Goal: Book appointment/travel/reservation

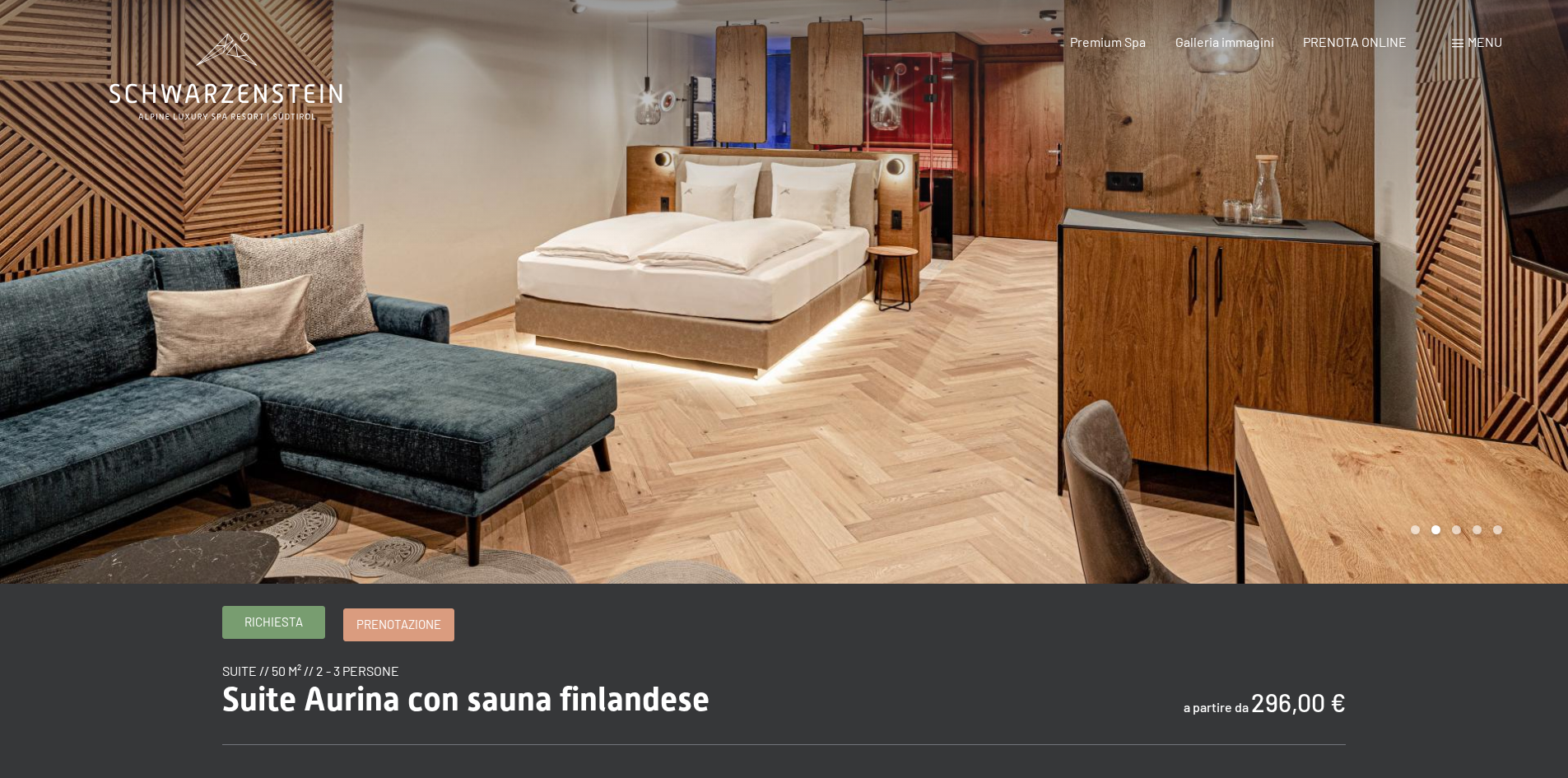
click at [281, 619] on span "Richiesta" at bounding box center [273, 621] width 58 height 17
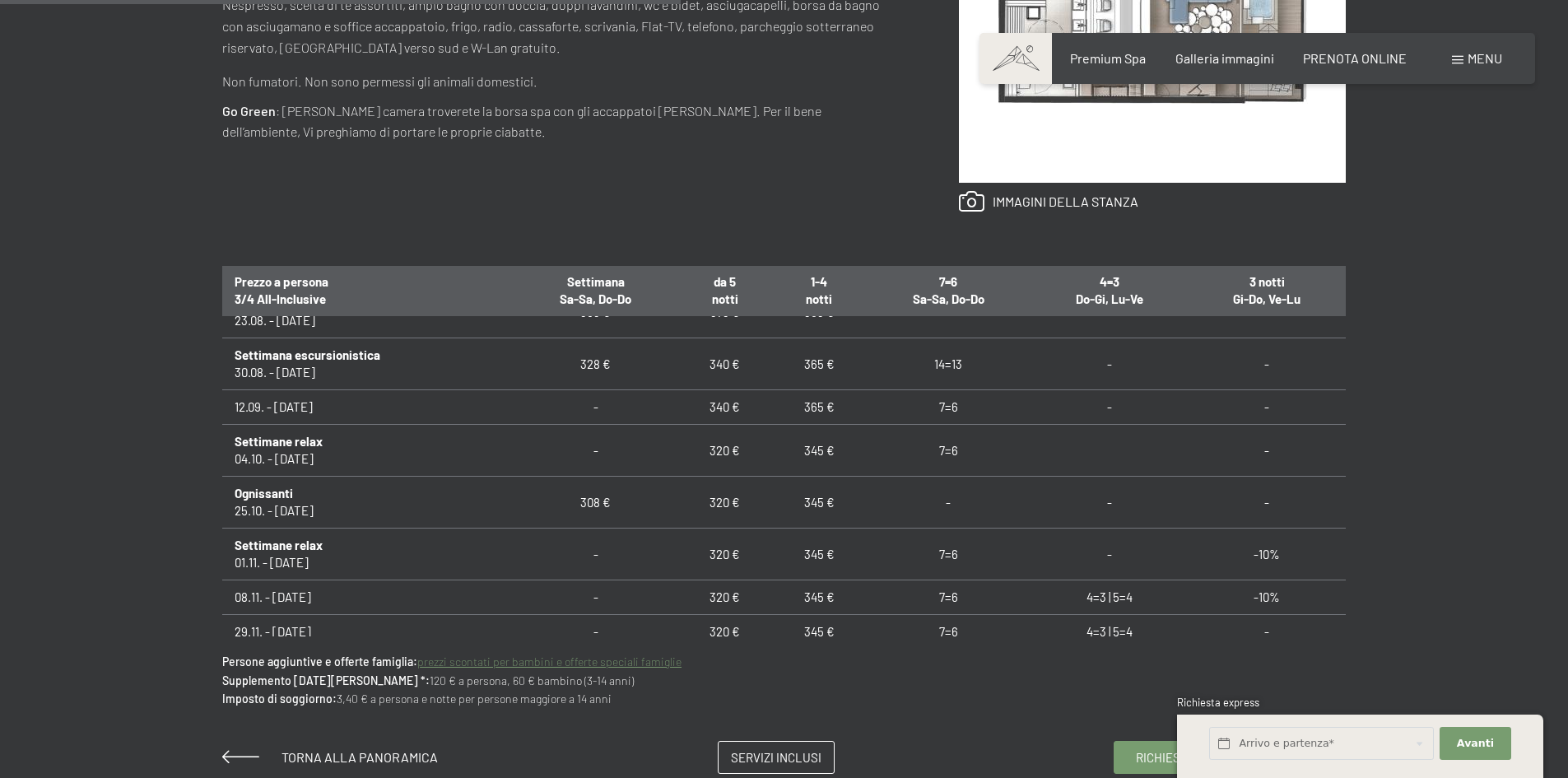
scroll to position [1427, 0]
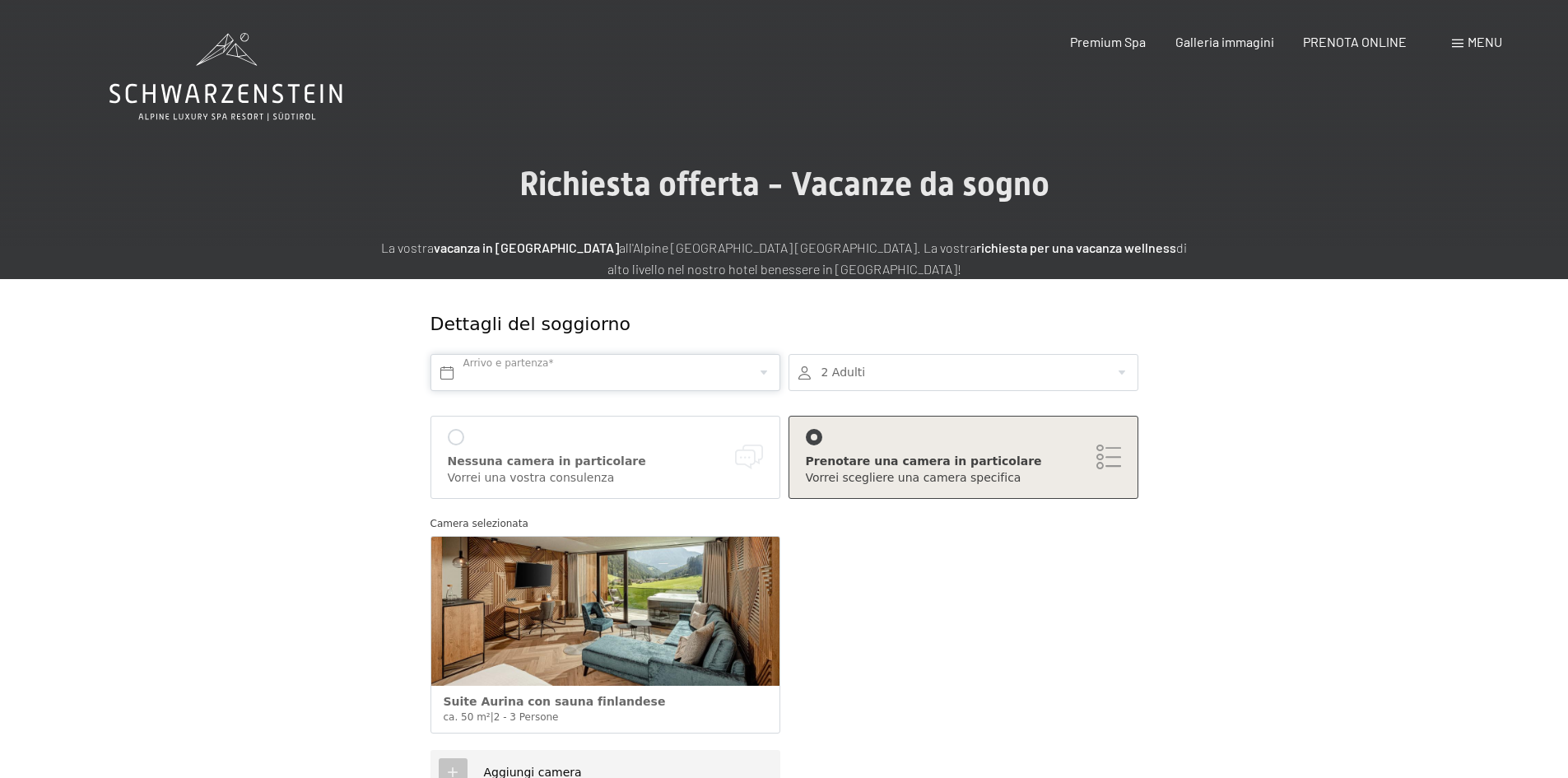
click at [529, 372] on input "text" at bounding box center [605, 372] width 350 height 37
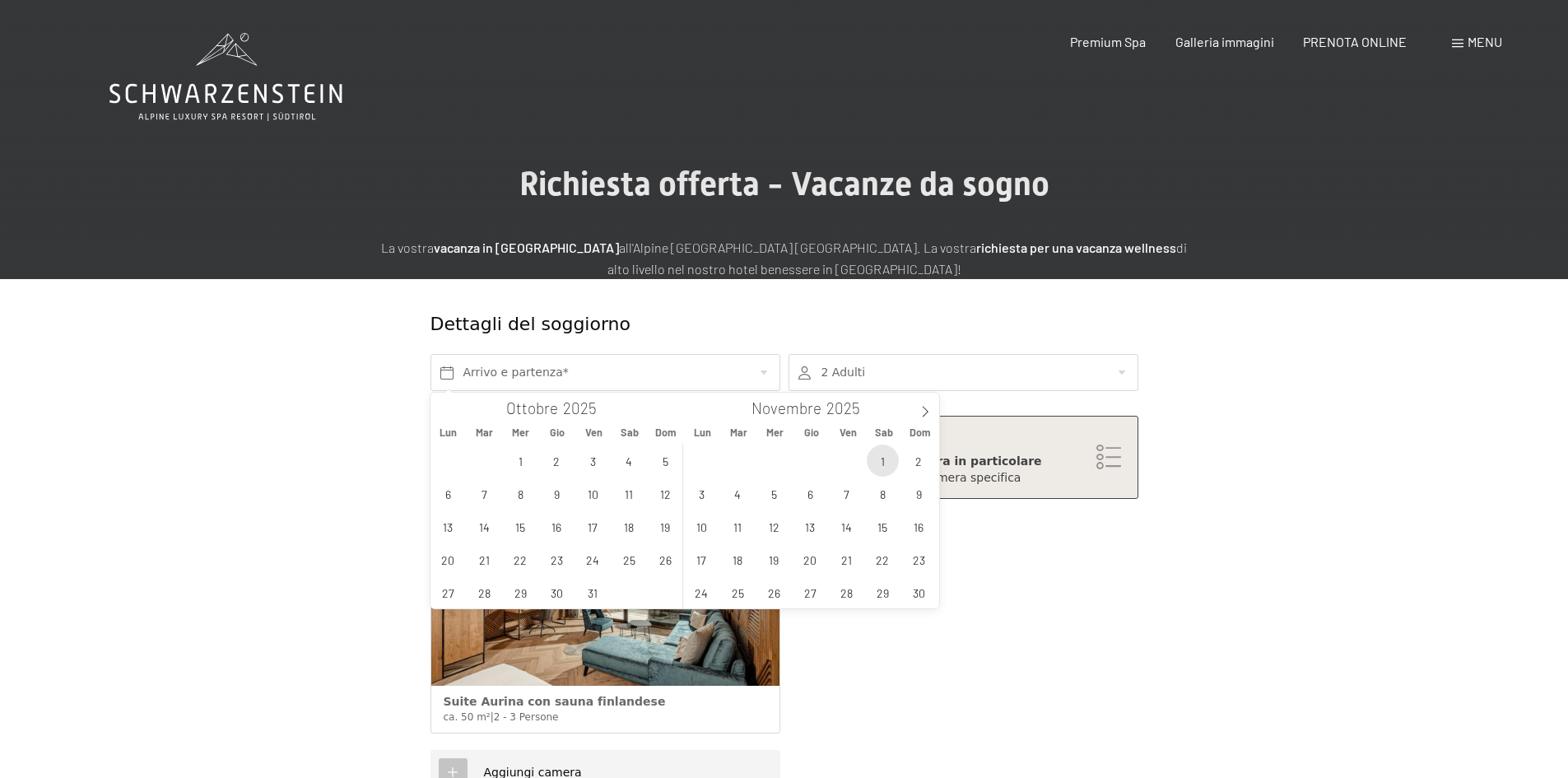
click at [873, 459] on span "1" at bounding box center [883, 461] width 32 height 32
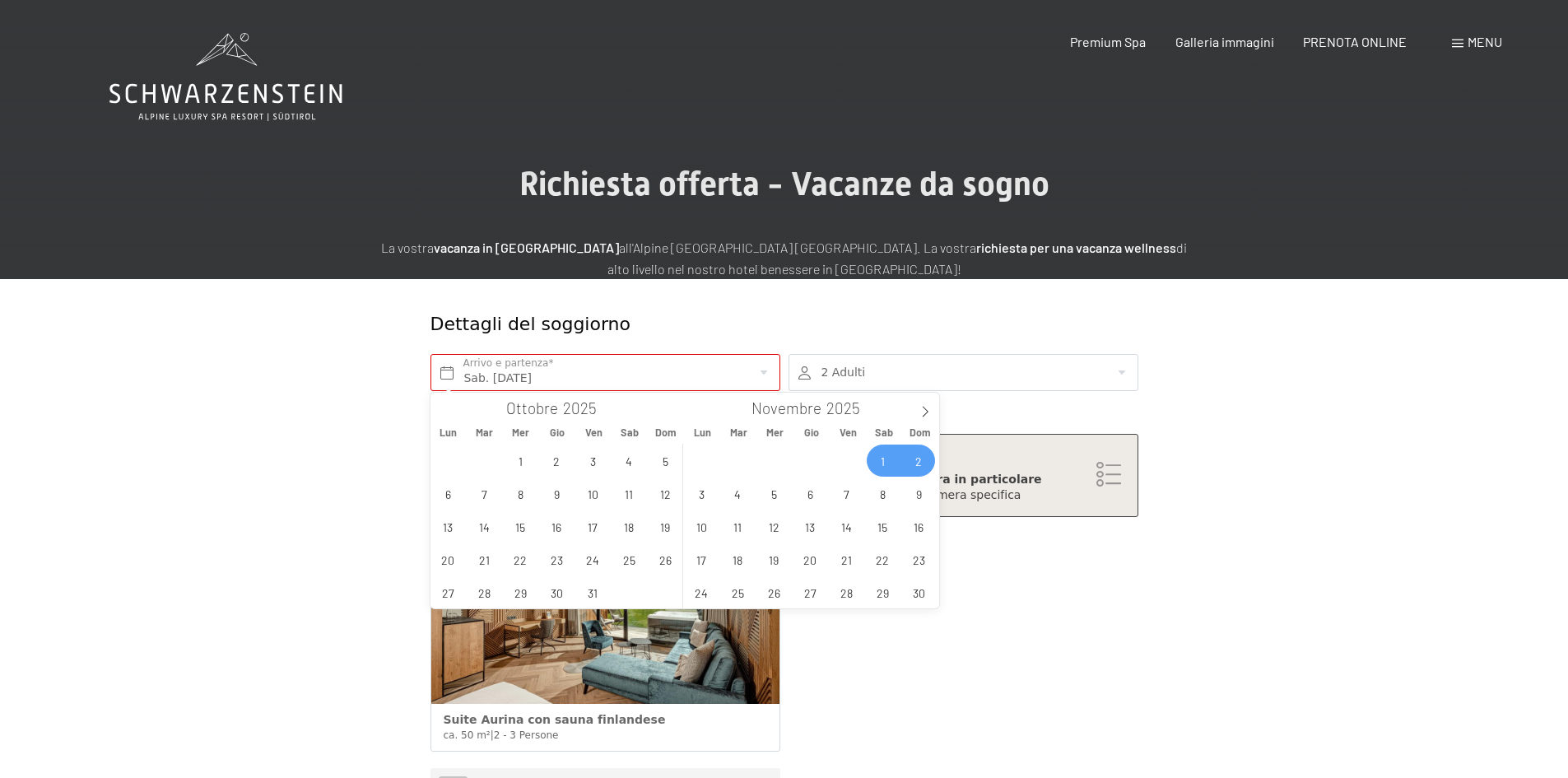
click at [917, 458] on span "2" at bounding box center [918, 461] width 32 height 32
type input "Sab. [DATE] - Dom. [DATE]"
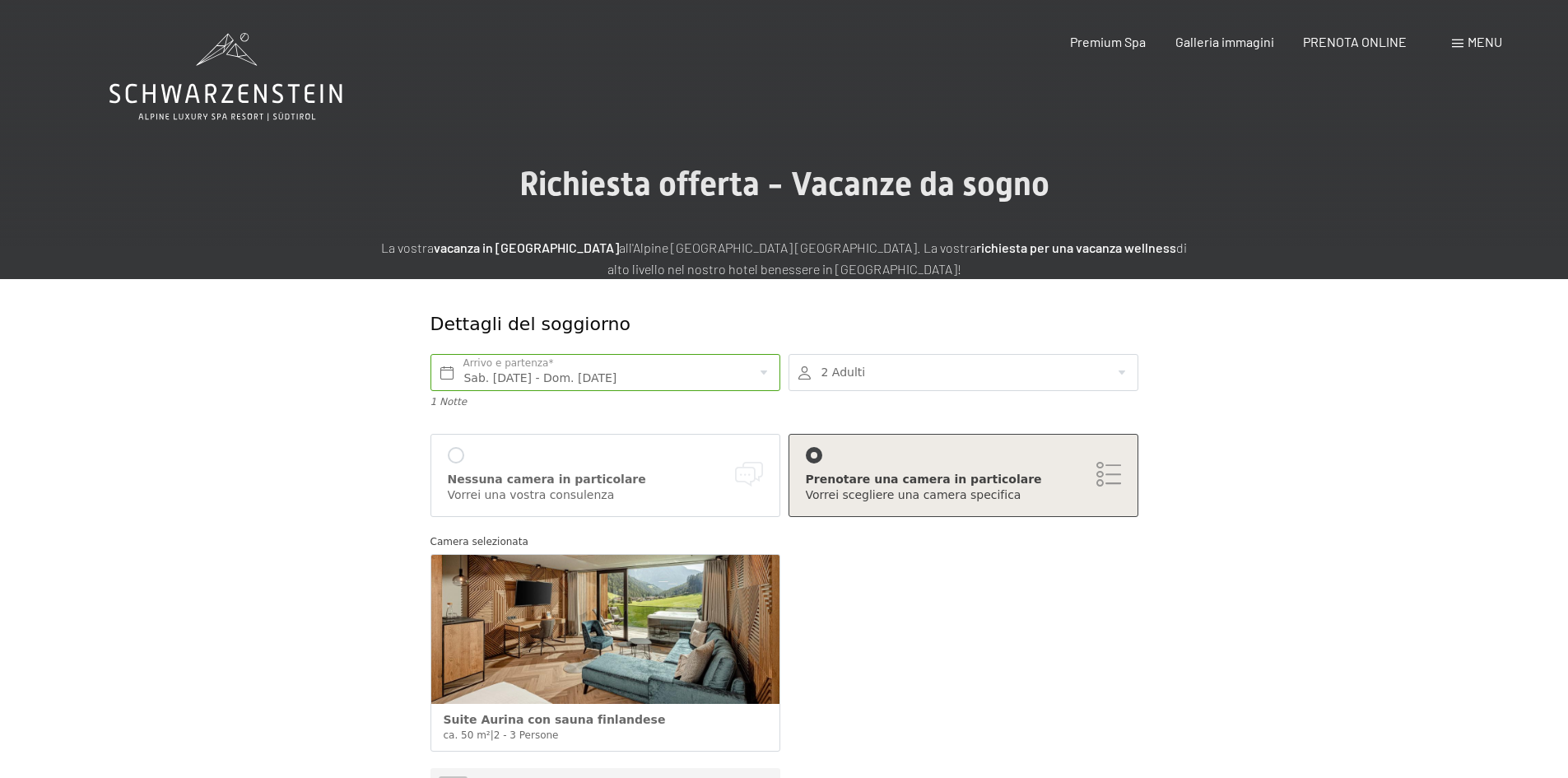
drag, startPoint x: 465, startPoint y: 451, endPoint x: 455, endPoint y: 456, distance: 11.2
click at [464, 451] on div "Nessuna camera in particolare Vorrei una vostra consulenza" at bounding box center [605, 475] width 315 height 56
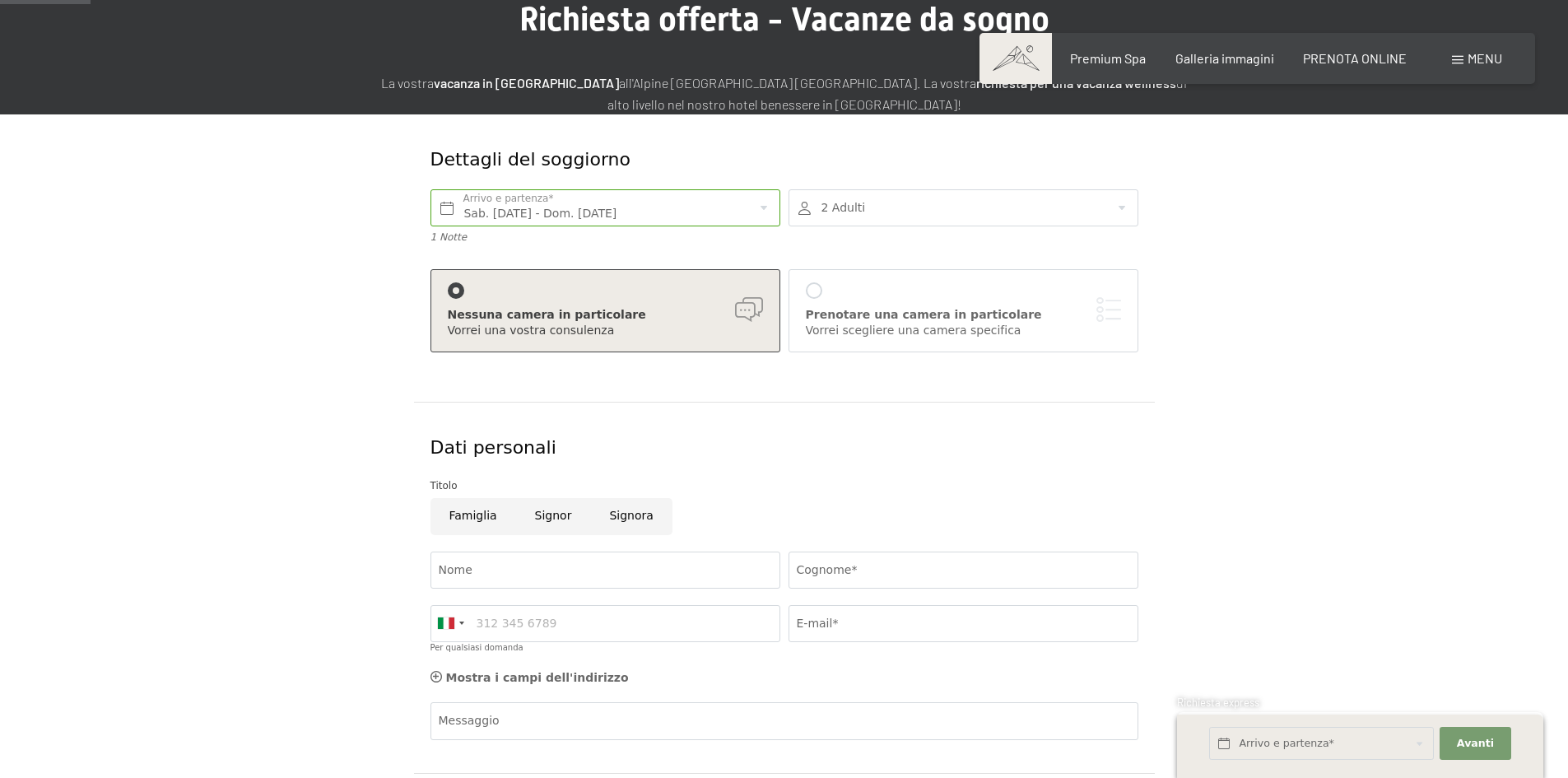
scroll to position [329, 0]
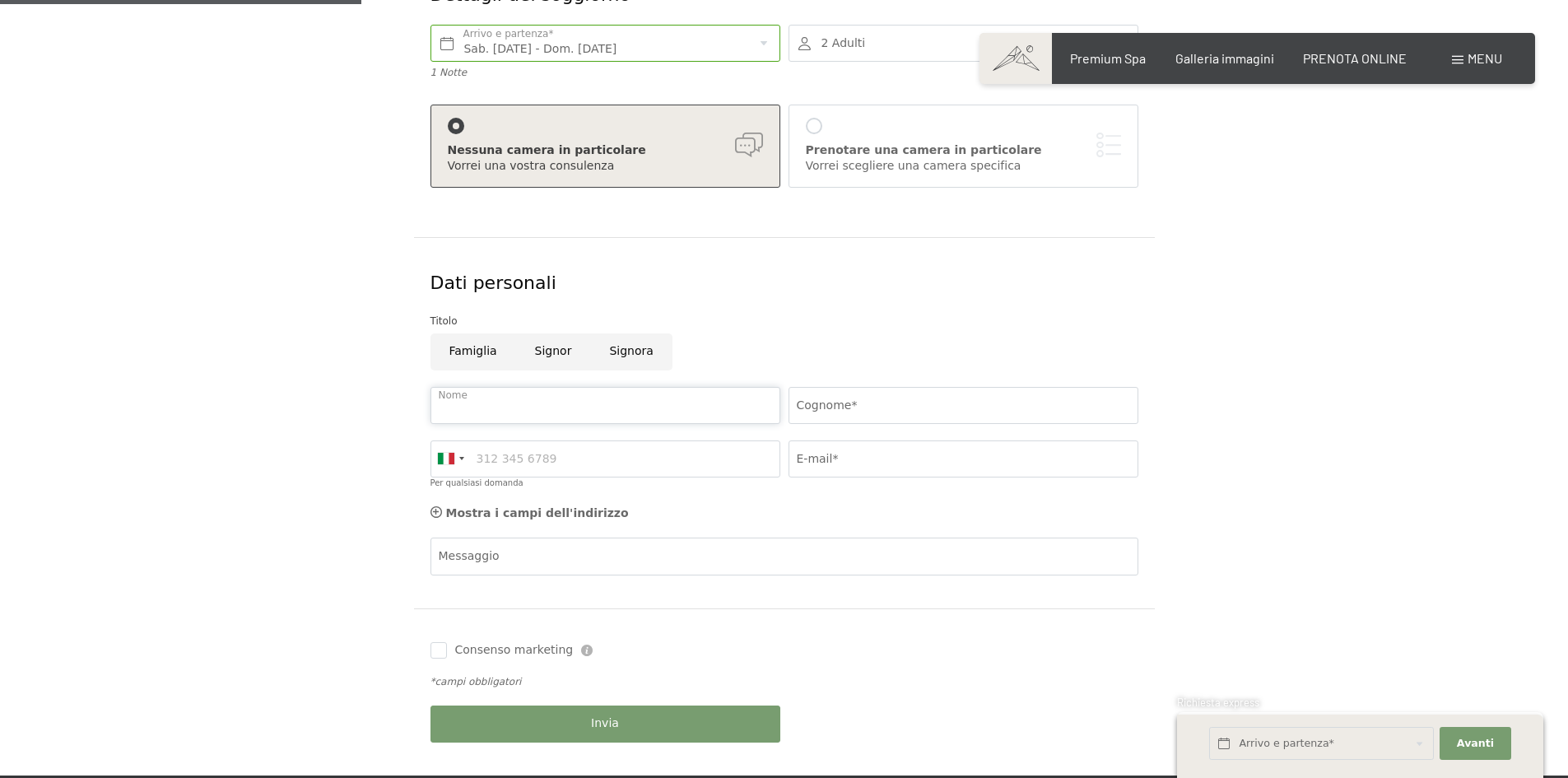
click at [499, 406] on input "Nome" at bounding box center [605, 404] width 350 height 37
type input "[PERSON_NAME]"
type input "PRANTIL"
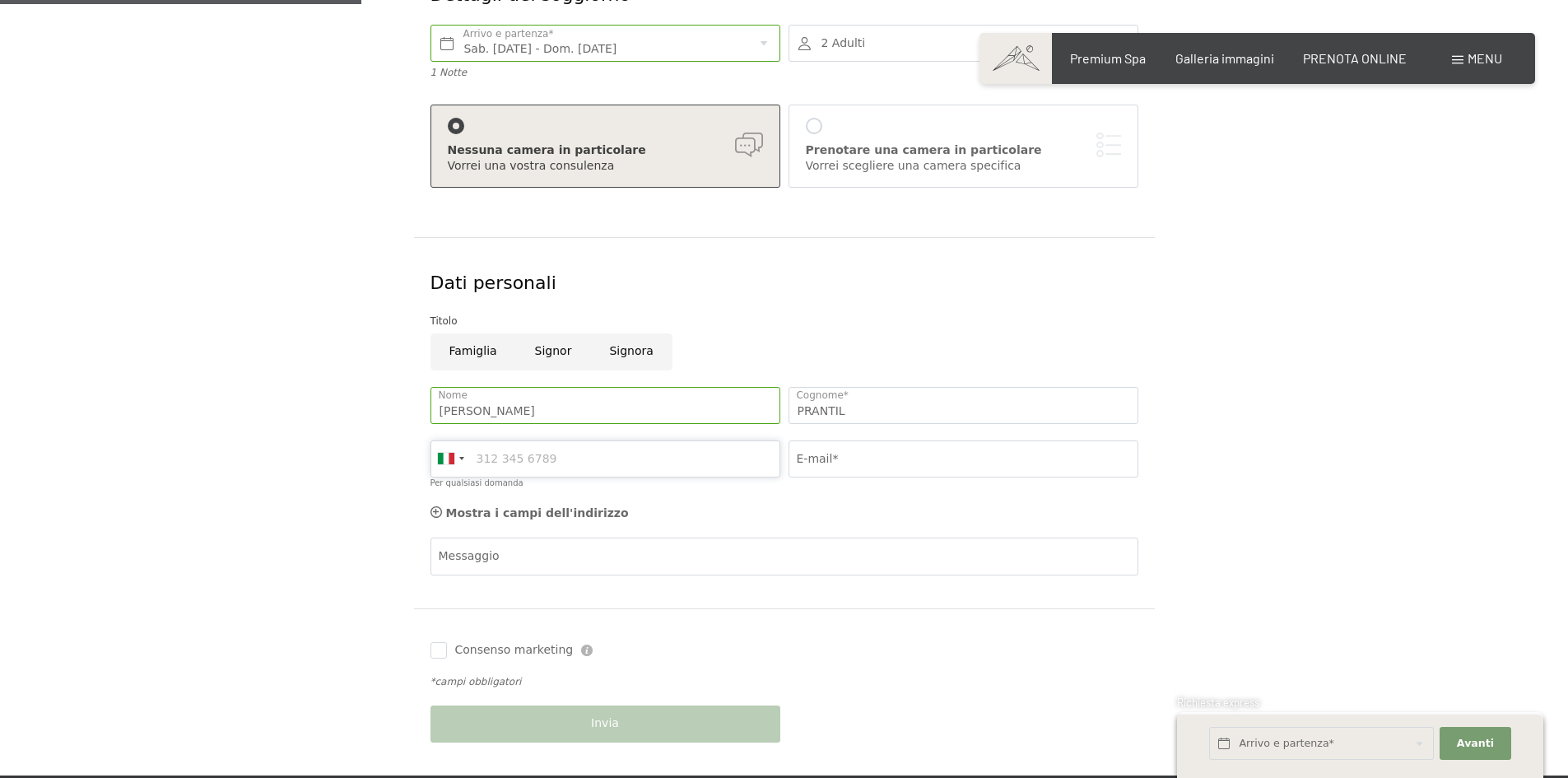
click at [536, 454] on input "Per qualsiasi domanda" at bounding box center [605, 458] width 350 height 37
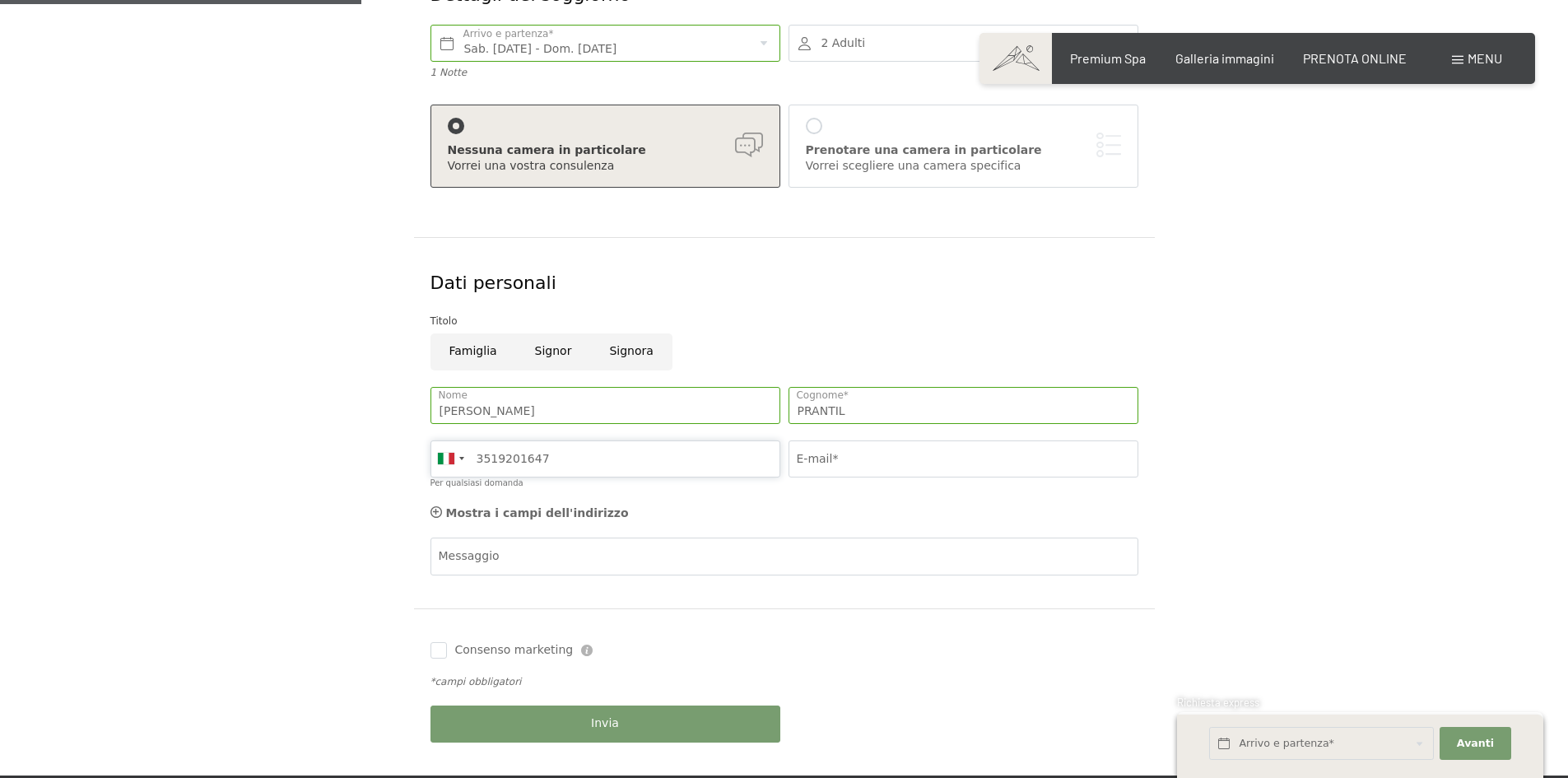
type input "3519201647"
click at [841, 458] on input "E-mail*" at bounding box center [964, 458] width 350 height 37
type input "[PERSON_NAME][EMAIL_ADDRESS][PERSON_NAME][DOMAIN_NAME]"
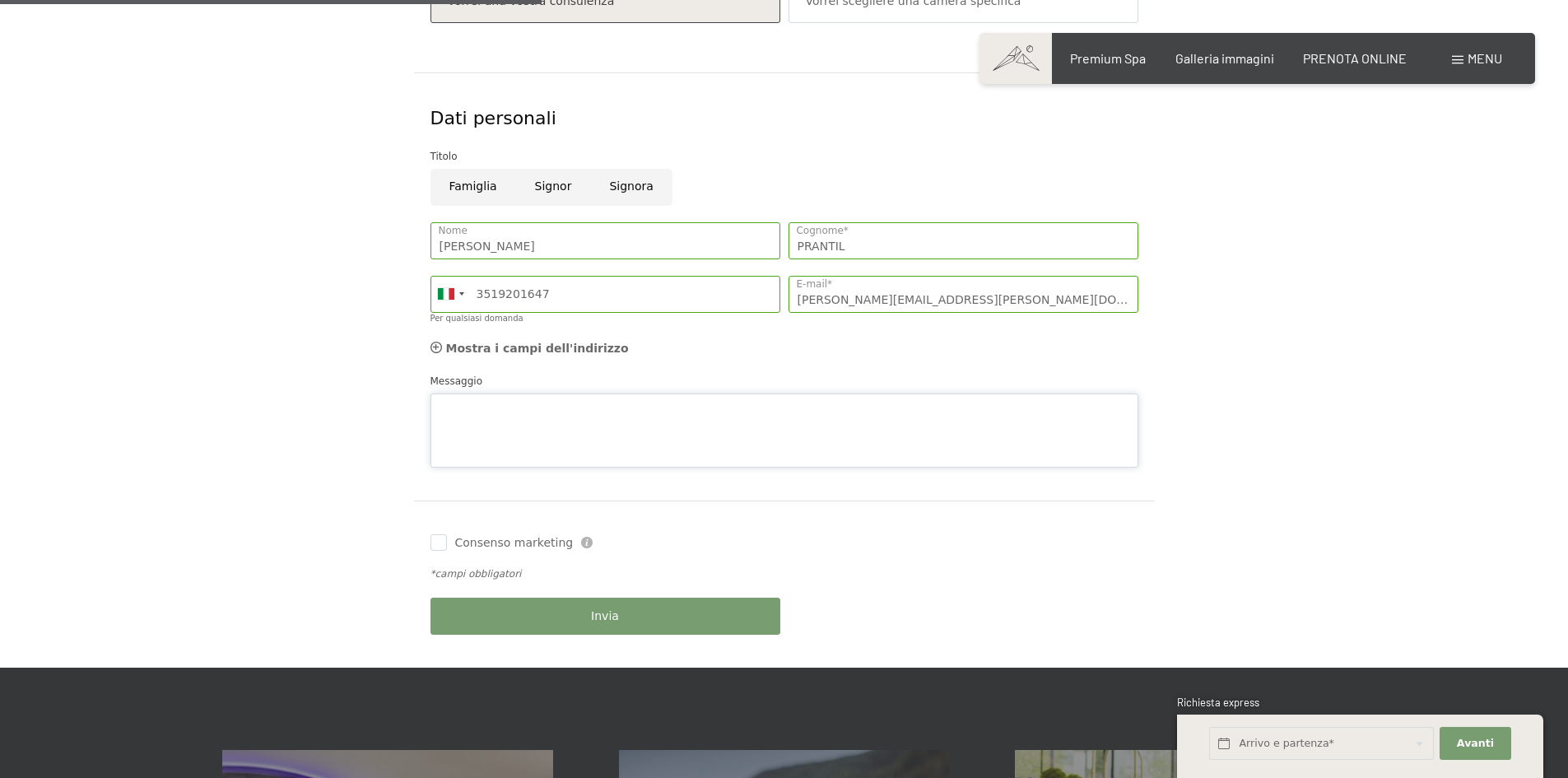
click at [489, 393] on textarea "Messaggio" at bounding box center [784, 430] width 708 height 74
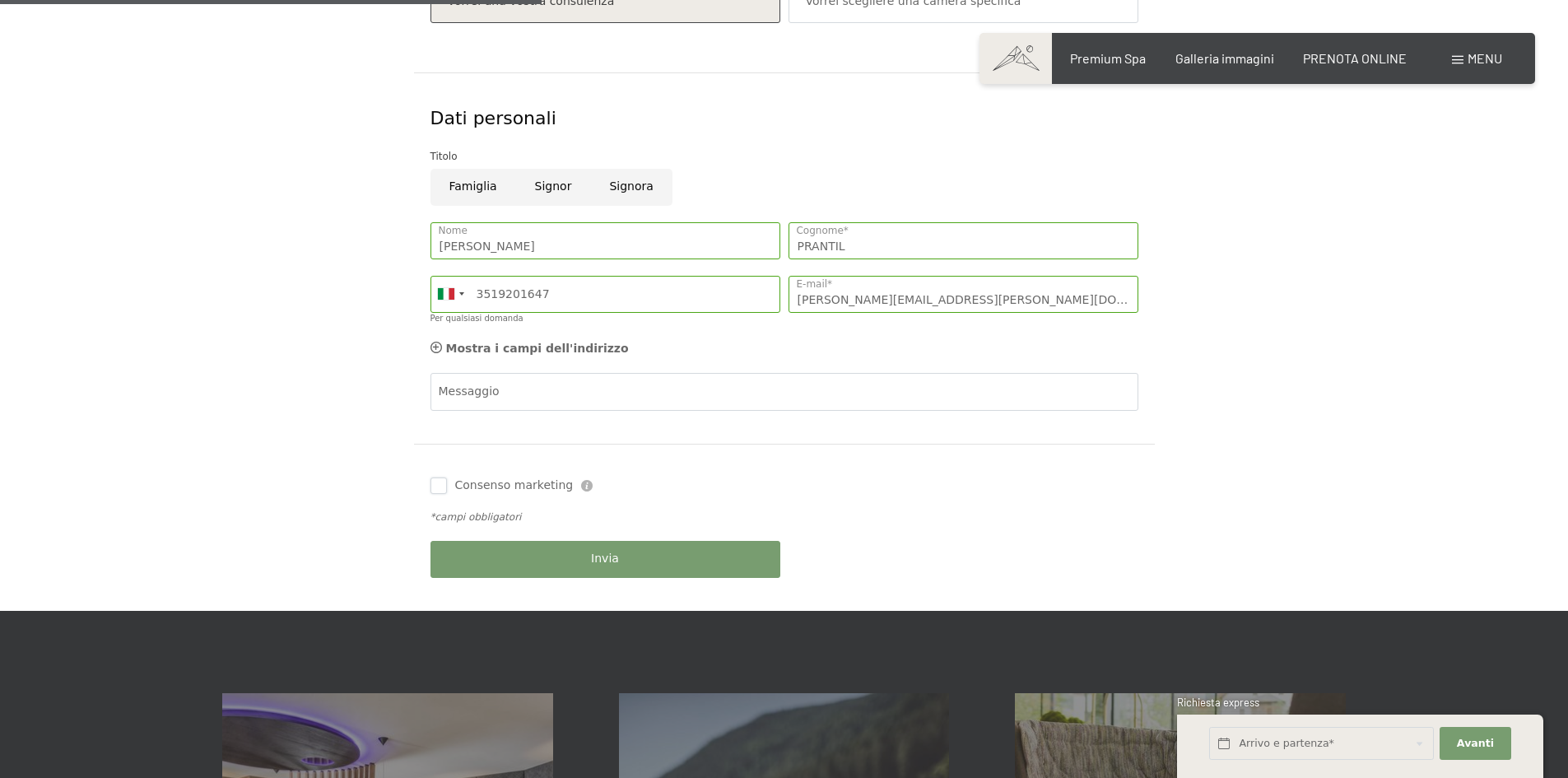
click at [435, 546] on div "Consenso marketing Il sottoscritto, [PERSON_NAME] e compresa l’informativa di c…" at bounding box center [784, 527] width 740 height 167
click at [444, 487] on input "Consenso marketing" at bounding box center [438, 485] width 17 height 17
checkbox input "true"
click at [613, 561] on span "Invia" at bounding box center [605, 559] width 28 height 17
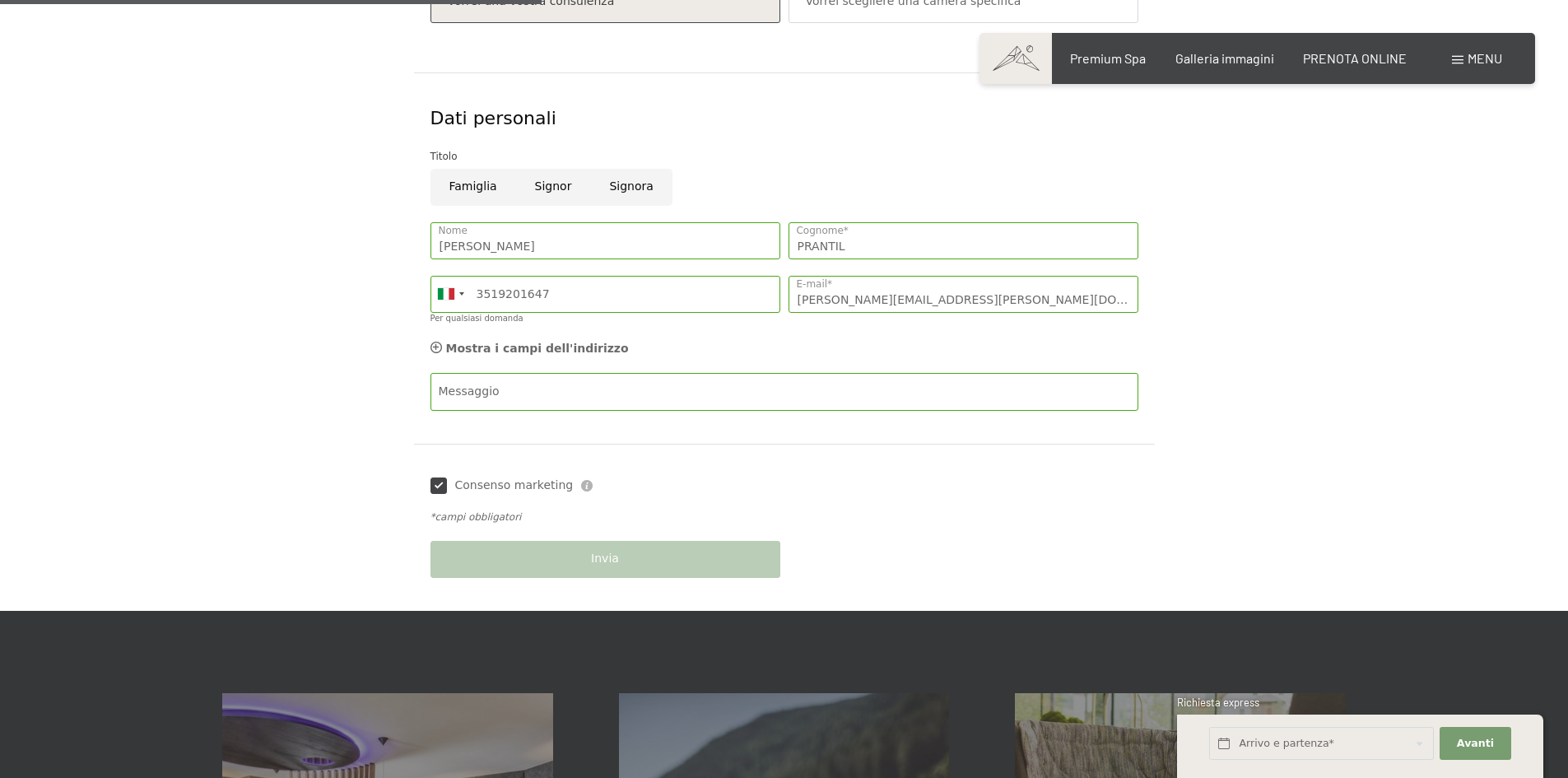
scroll to position [0, 0]
